Goal: Task Accomplishment & Management: Manage account settings

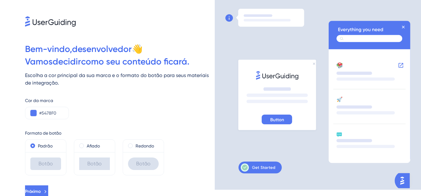
scroll to position [8, 0]
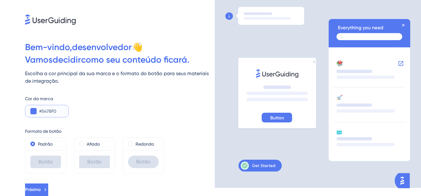
click at [33, 109] on button at bounding box center [33, 111] width 6 height 6
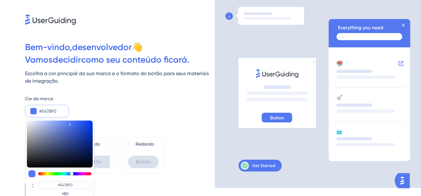
type input "#5175ec"
type input "#5175EC"
type input "#4c71eb"
type input "#4C71EB"
type input "#3d63e0"
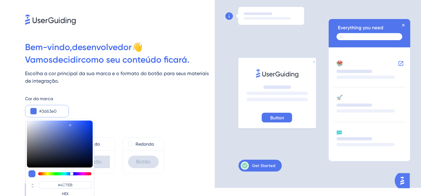
type input "#3D63E0"
type input "#264fd4"
type input "#264FD4"
type input "#1b44ca"
type input "#1B44CA"
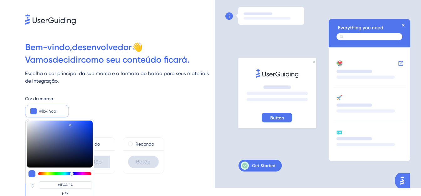
type input "#143dc3"
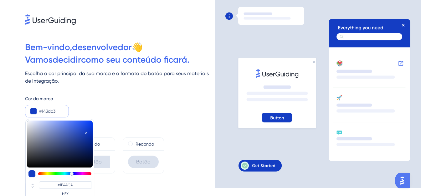
type input "#143DC3"
type input "#123cc2"
type input "#123CC2"
type input "#0e38bd"
type input "#0E38BD"
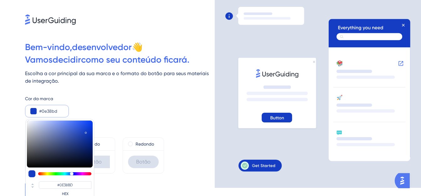
type input "#0c36bb"
type input "#0C36BB"
type input "#0b35b9"
type input "#0B35B9"
type input "#0832b6"
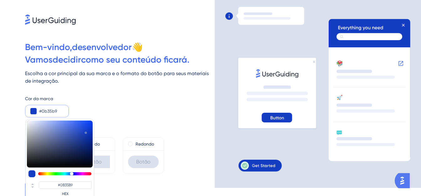
type input "#0832B6"
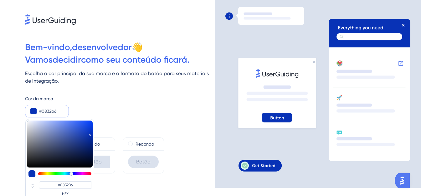
type input "#0831b4"
type input "#0831B4"
type input "#0630b4"
type input "#0630B4"
drag, startPoint x: 70, startPoint y: 124, endPoint x: 90, endPoint y: 134, distance: 22.8
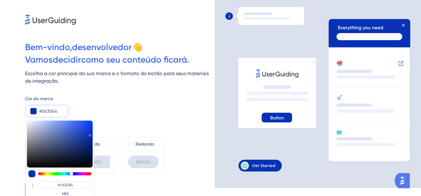
click at [90, 134] on div at bounding box center [90, 135] width 1 height 2
click at [140, 113] on div "Cor da marca #0630b4 #0630B4 HEX" at bounding box center [119, 106] width 189 height 23
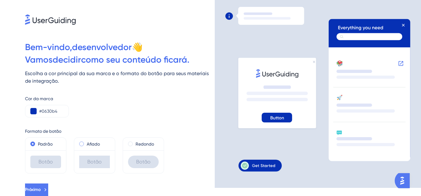
click at [83, 142] on span at bounding box center [81, 143] width 5 height 5
click at [86, 142] on input "radio" at bounding box center [86, 142] width 0 height 0
click at [38, 142] on font "Padrão" at bounding box center [45, 143] width 15 height 5
click at [49, 187] on button "Próximo" at bounding box center [37, 189] width 24 height 13
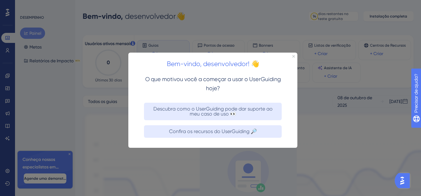
click at [95, 128] on div at bounding box center [210, 98] width 421 height 196
click at [292, 55] on icon "Fechar visualização" at bounding box center [293, 56] width 3 height 3
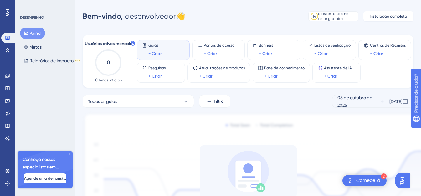
click at [10, 23] on div "Desempenho Usuários" at bounding box center [7, 37] width 13 height 38
